Goal: Information Seeking & Learning: Learn about a topic

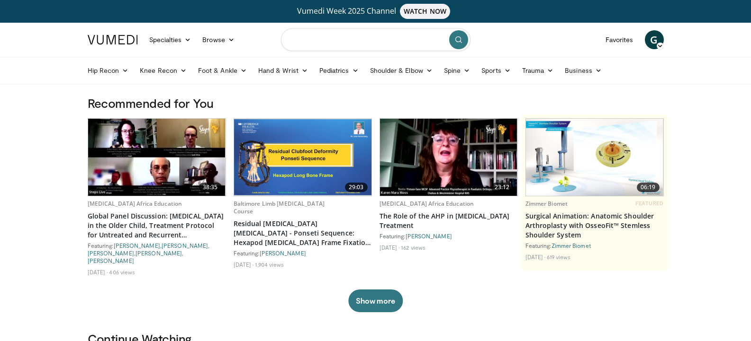
click at [368, 46] on input "Search topics, interventions" at bounding box center [375, 39] width 189 height 23
type input "**********"
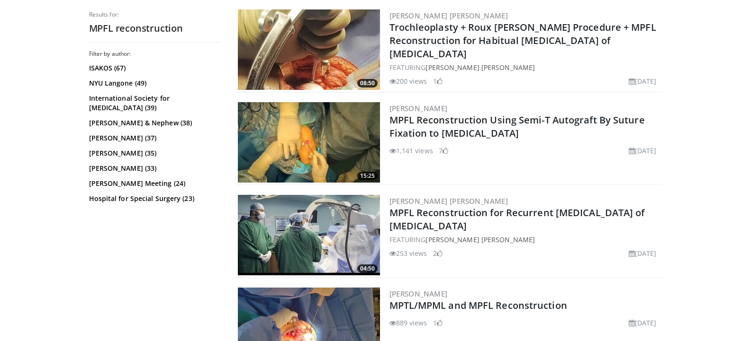
scroll to position [284, 0]
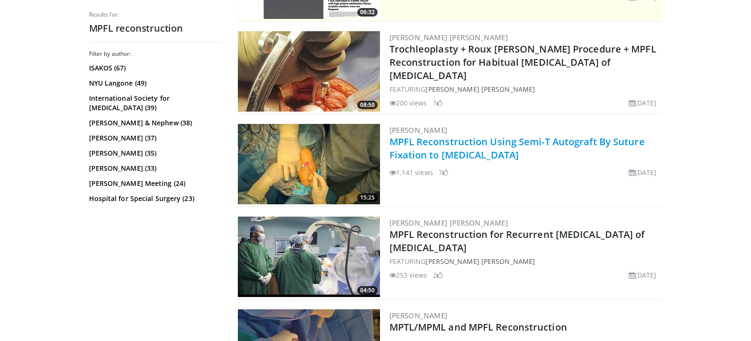
click at [470, 147] on link "MPFL Reconstruction Using Semi-T Autograft By Suture Fixation to [MEDICAL_DATA]" at bounding box center [516, 148] width 255 height 26
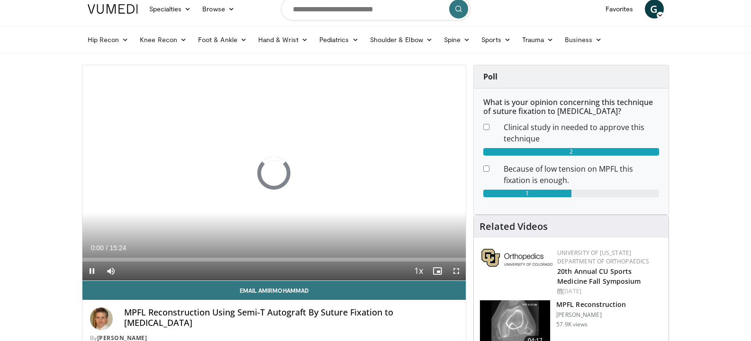
scroll to position [47, 0]
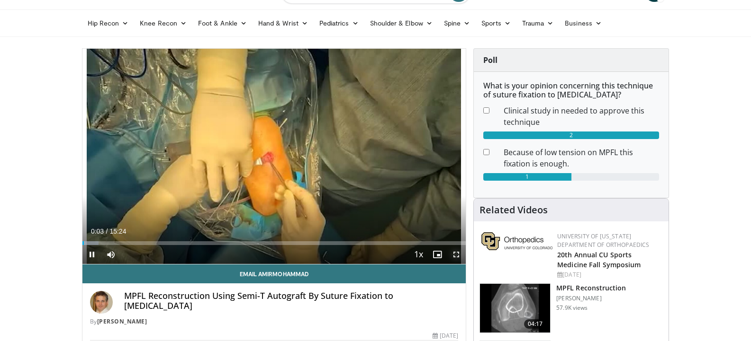
click at [456, 255] on span "Video Player" at bounding box center [456, 254] width 19 height 19
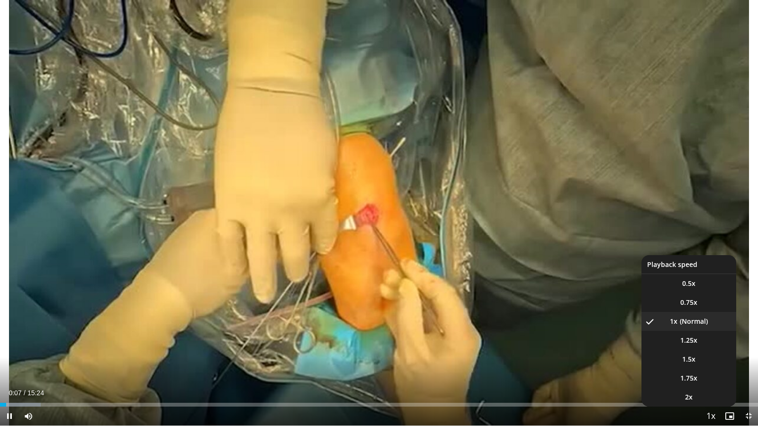
click at [712, 341] on span "Video Player" at bounding box center [710, 416] width 13 height 19
click at [685, 341] on span "1.5x" at bounding box center [688, 359] width 13 height 9
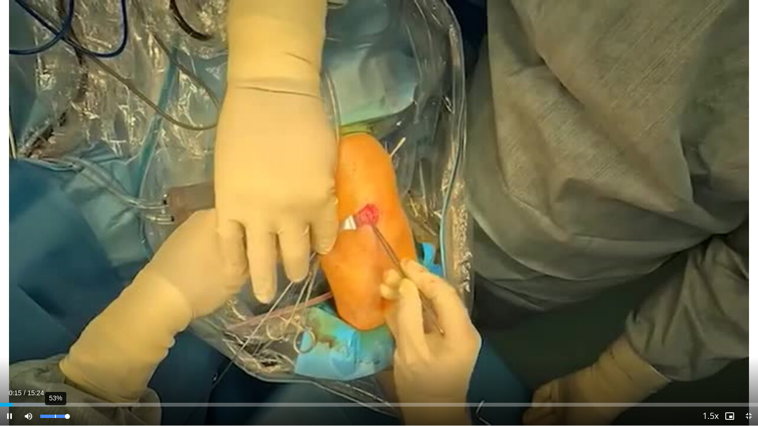
click at [55, 341] on div "53%" at bounding box center [53, 416] width 27 height 3
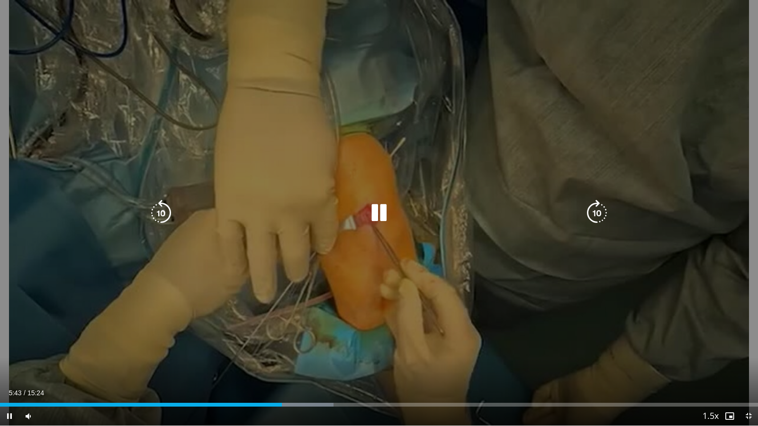
click at [273, 211] on div "Video Player" at bounding box center [379, 213] width 455 height 19
click at [374, 206] on icon "Video Player" at bounding box center [379, 213] width 27 height 27
click at [374, 207] on icon "Video Player" at bounding box center [379, 213] width 27 height 27
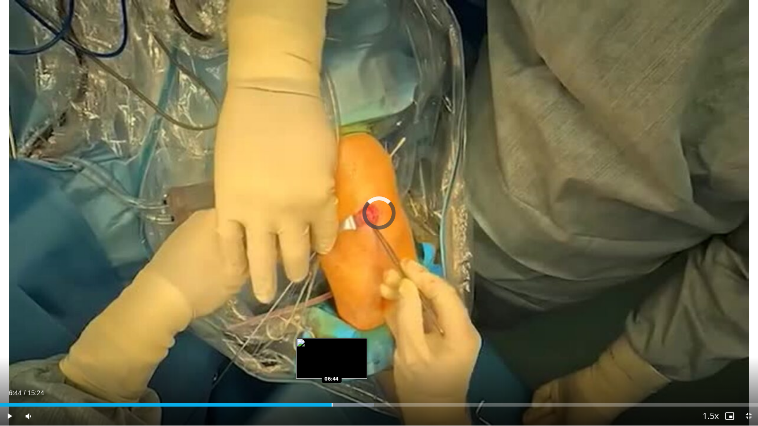
click at [332, 341] on div "Loaded : 49.34% 06:33 06:44" at bounding box center [379, 402] width 758 height 9
click at [341, 341] on div "Loaded : 50.88% 06:47 06:56" at bounding box center [379, 402] width 758 height 9
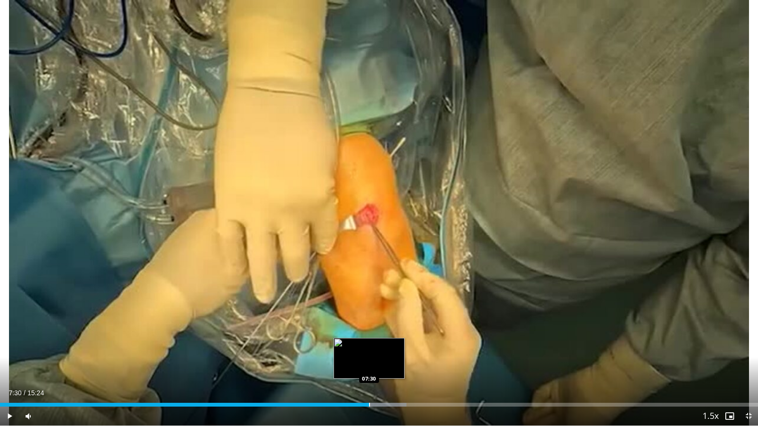
click at [368, 341] on div "Loaded : 53.64% 07:30 07:30" at bounding box center [379, 405] width 758 height 4
click at [381, 341] on div "Progress Bar" at bounding box center [381, 405] width 1 height 4
click at [391, 341] on div "Progress Bar" at bounding box center [390, 405] width 1 height 4
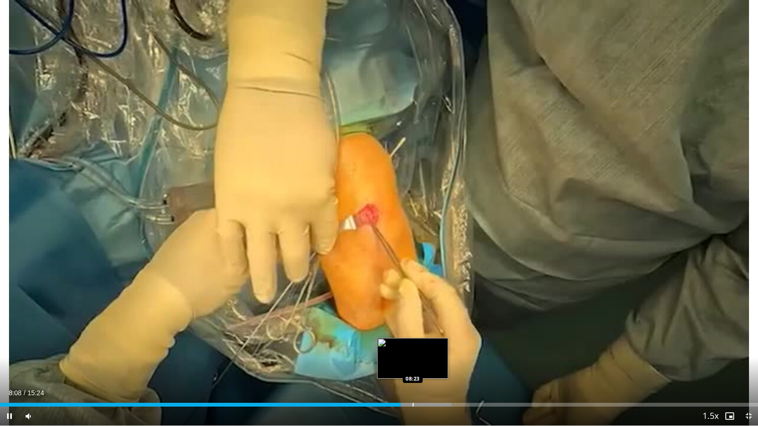
click at [413, 341] on div "Loaded : 59.54% 08:08 08:23" at bounding box center [379, 402] width 758 height 9
click at [422, 341] on div "Progress Bar" at bounding box center [422, 405] width 1 height 4
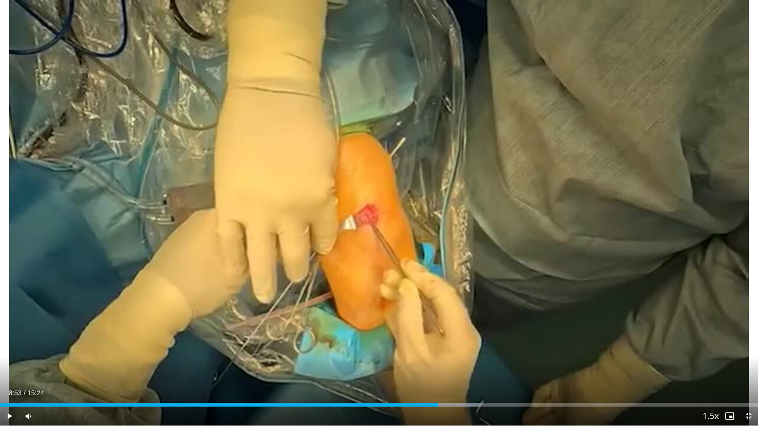
click at [438, 341] on div "Progress Bar" at bounding box center [437, 405] width 1 height 4
click at [461, 341] on div "Progress Bar" at bounding box center [460, 405] width 1 height 4
click at [488, 341] on div "Progress Bar" at bounding box center [488, 405] width 1 height 4
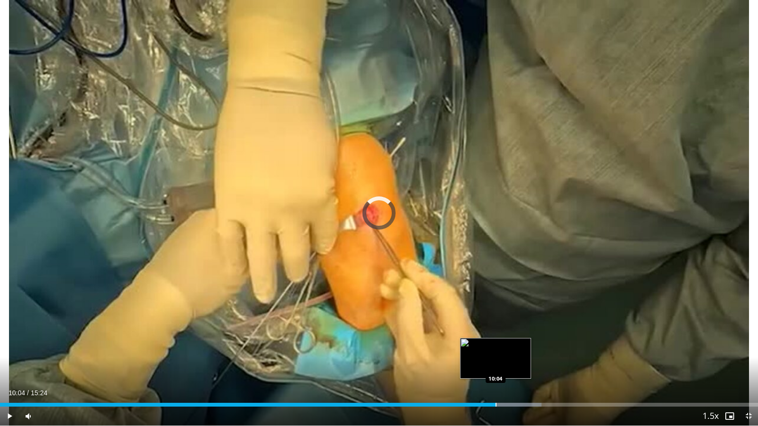
click at [495, 341] on div "Progress Bar" at bounding box center [495, 405] width 1 height 4
click at [504, 341] on div "Progress Bar" at bounding box center [504, 405] width 1 height 4
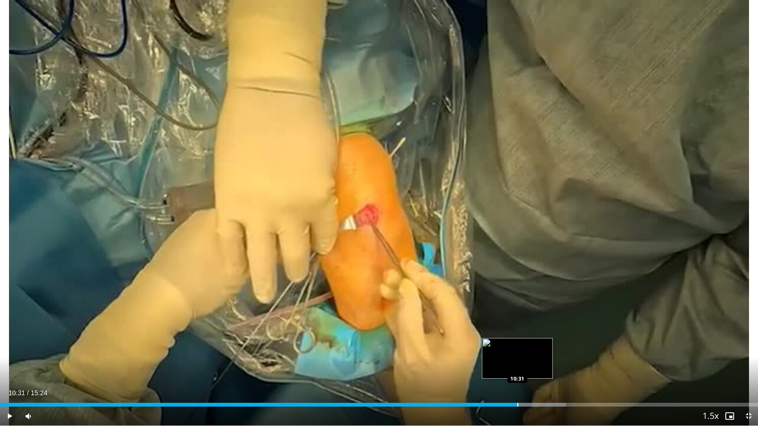
click at [517, 341] on div "Progress Bar" at bounding box center [517, 405] width 1 height 4
click at [523, 341] on div "Progress Bar" at bounding box center [523, 405] width 1 height 4
click at [533, 341] on div "Progress Bar" at bounding box center [533, 405] width 1 height 4
click at [539, 341] on div "Progress Bar" at bounding box center [539, 405] width 1 height 4
click at [549, 341] on div "Progress Bar" at bounding box center [549, 405] width 1 height 4
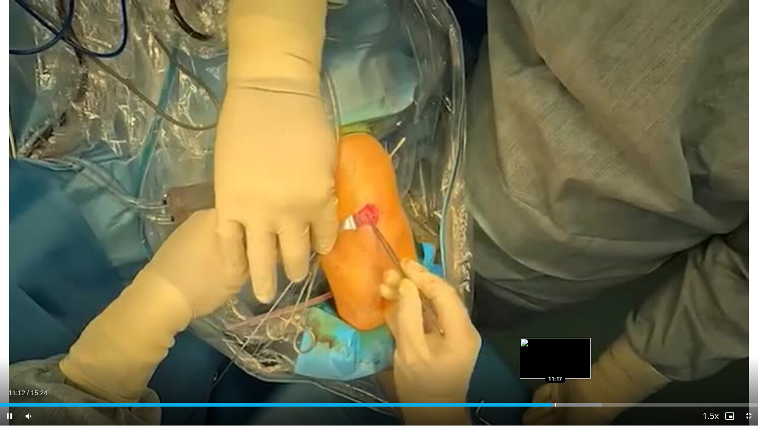
click at [556, 341] on div "Loaded : 79.39% 11:12 11:17" at bounding box center [379, 402] width 758 height 9
click at [563, 341] on div "Progress Bar" at bounding box center [563, 405] width 1 height 4
click at [576, 341] on div "Progress Bar" at bounding box center [576, 405] width 1 height 4
click at [582, 341] on div "Progress Bar" at bounding box center [582, 405] width 1 height 4
click at [587, 341] on div "Progress Bar" at bounding box center [587, 405] width 1 height 4
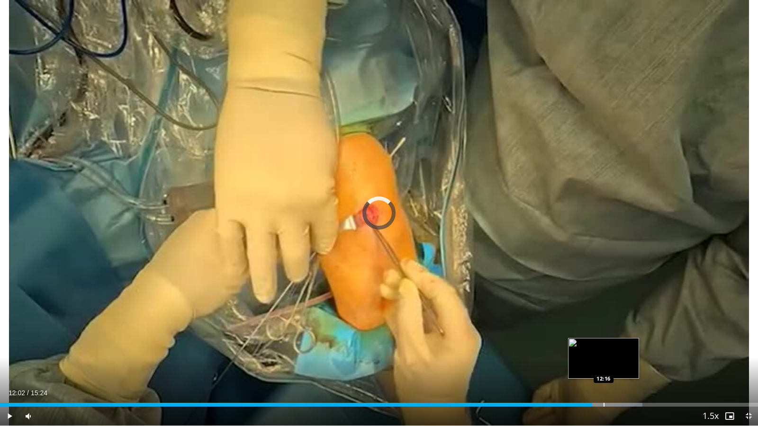
click at [605, 341] on div "Loaded : 84.75% 12:02 12:16" at bounding box center [379, 405] width 758 height 4
click at [617, 341] on div "Progress Bar" at bounding box center [617, 405] width 1 height 4
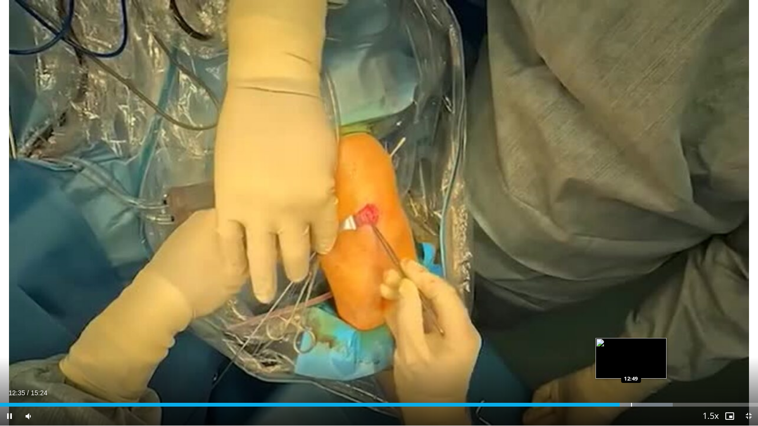
click at [631, 341] on div "Loaded : 88.77% 12:35 12:49" at bounding box center [379, 402] width 758 height 9
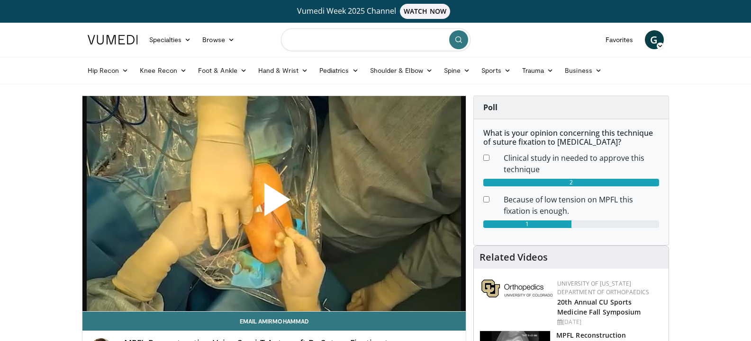
click at [319, 36] on input "Search topics, interventions" at bounding box center [375, 39] width 189 height 23
type input "**********"
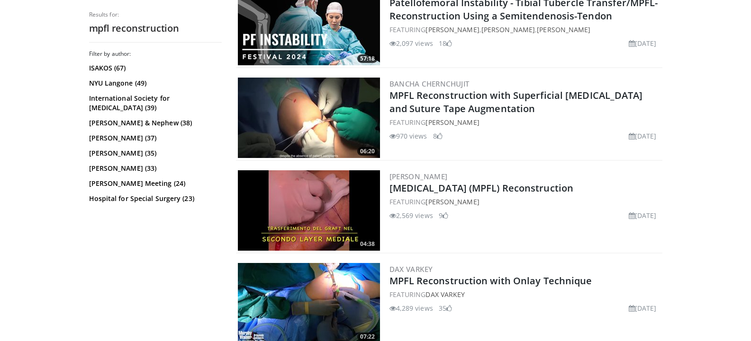
scroll to position [805, 0]
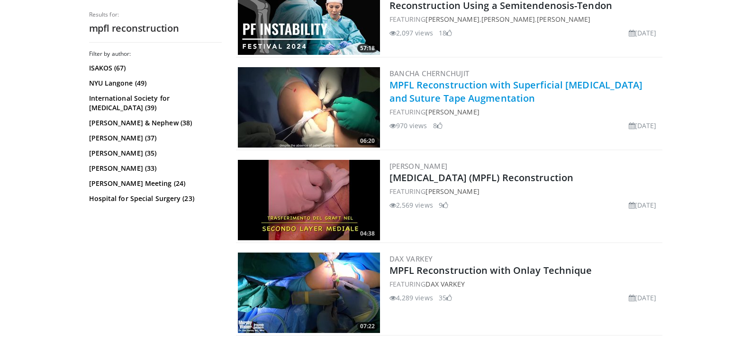
click at [445, 89] on link "MPFL Reconstruction with Superficial [MEDICAL_DATA] and Suture Tape Augmentation" at bounding box center [515, 92] width 253 height 26
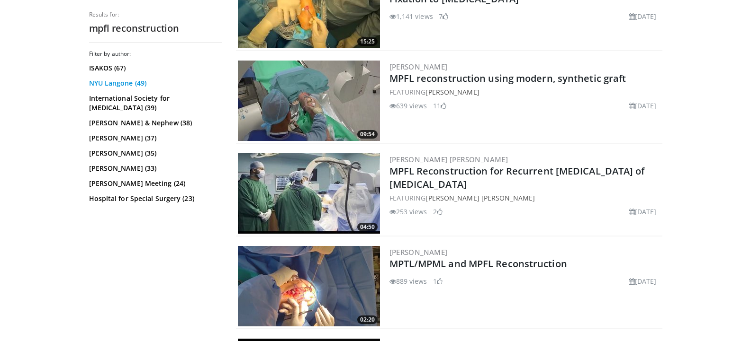
scroll to position [379, 0]
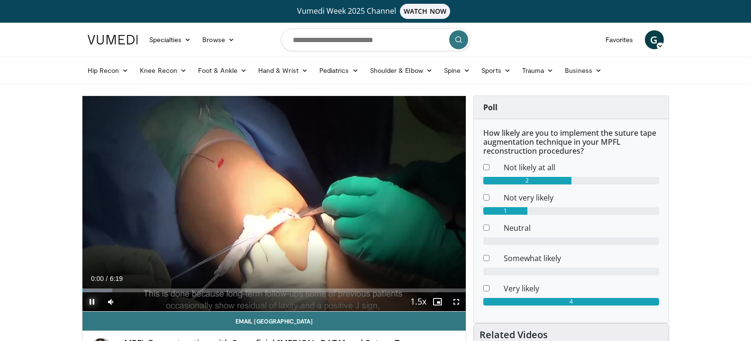
click at [90, 301] on span "Video Player" at bounding box center [91, 302] width 19 height 19
